Goal: Share content

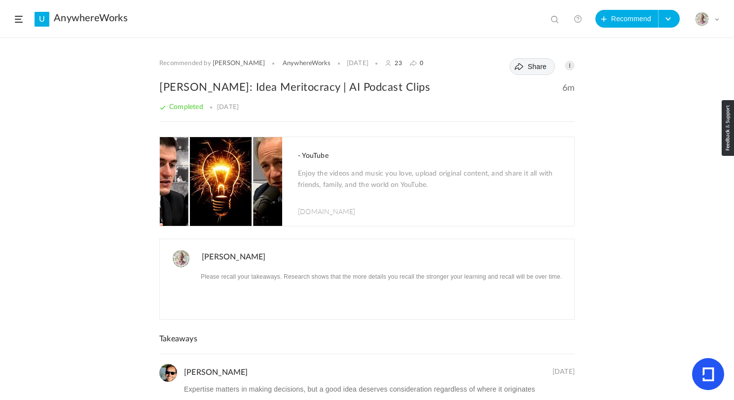
click at [531, 68] on span "Share" at bounding box center [537, 67] width 19 height 8
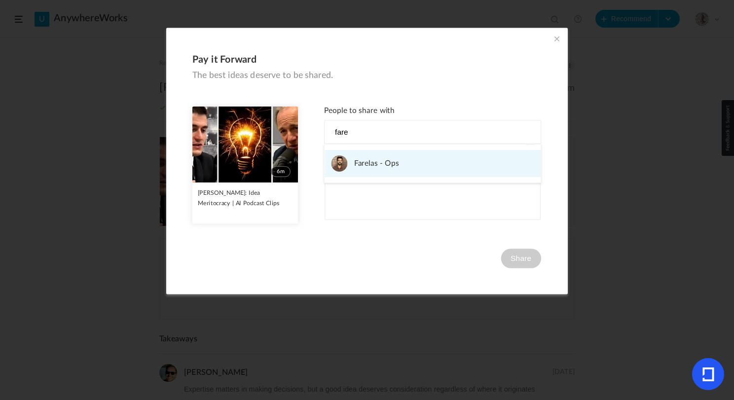
type input "fare"
click at [419, 163] on link "Farelas - Ops" at bounding box center [433, 163] width 216 height 27
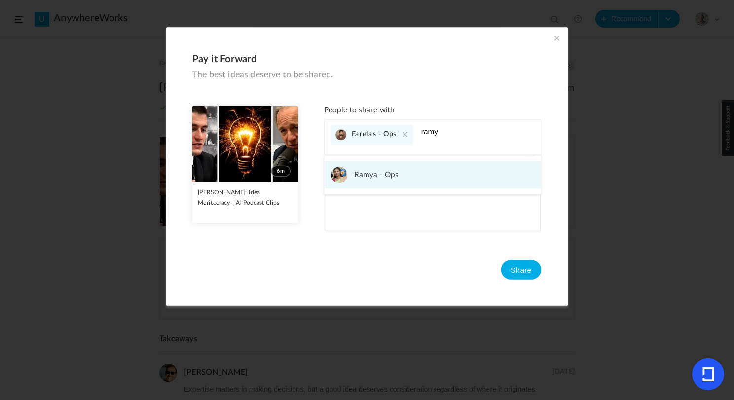
type input "ramy"
click at [391, 172] on span "Ramya - Ops" at bounding box center [376, 175] width 44 height 16
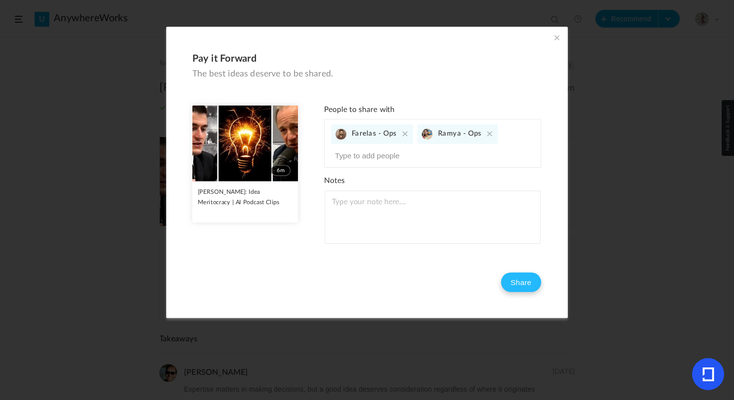
click at [528, 282] on button "Share" at bounding box center [521, 283] width 40 height 20
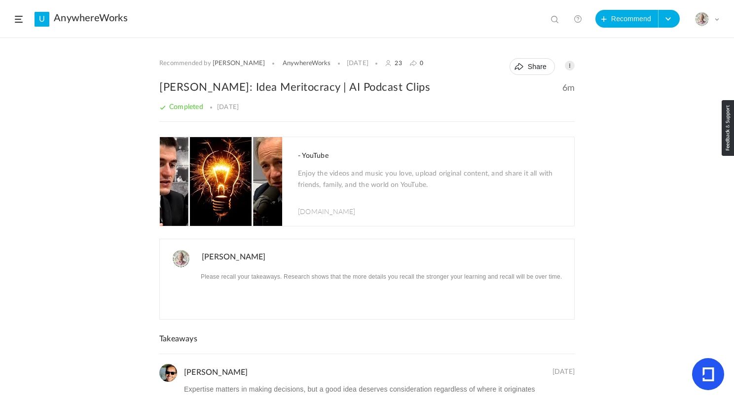
click at [218, 85] on h2 "[PERSON_NAME]: Idea Meritocracy | AI Podcast Clips" at bounding box center [367, 87] width 416 height 15
click at [278, 89] on h2 "[PERSON_NAME]: Idea Meritocracy | AI Podcast Clips" at bounding box center [367, 87] width 416 height 15
copy h2 "Idea Meritocracy"
